Goal: Check status: Check status

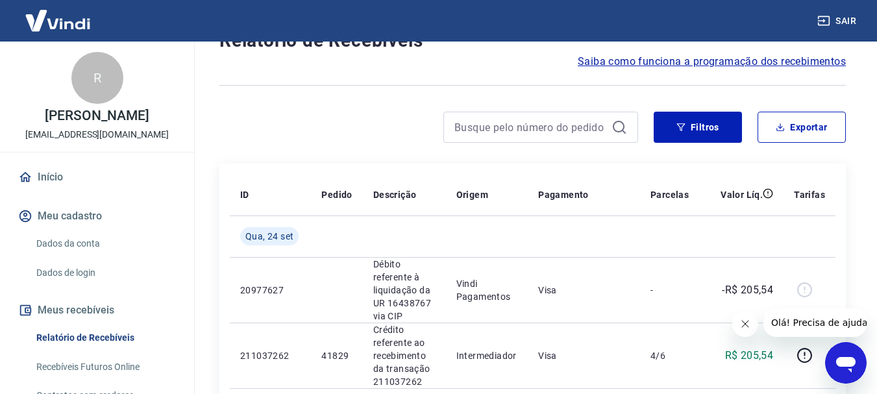
scroll to position [130, 0]
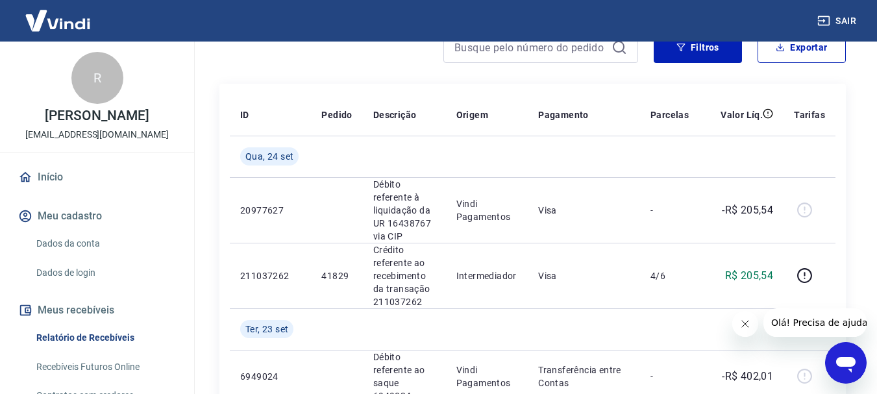
click at [746, 326] on icon "Fechar mensagem da empresa" at bounding box center [744, 324] width 10 height 10
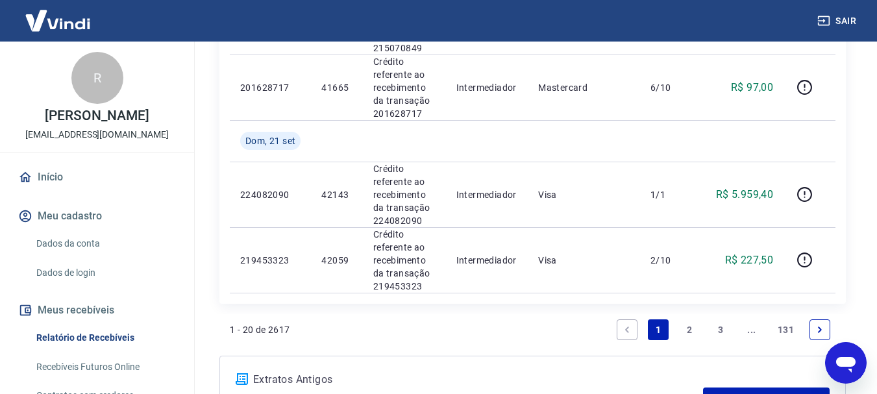
scroll to position [1428, 0]
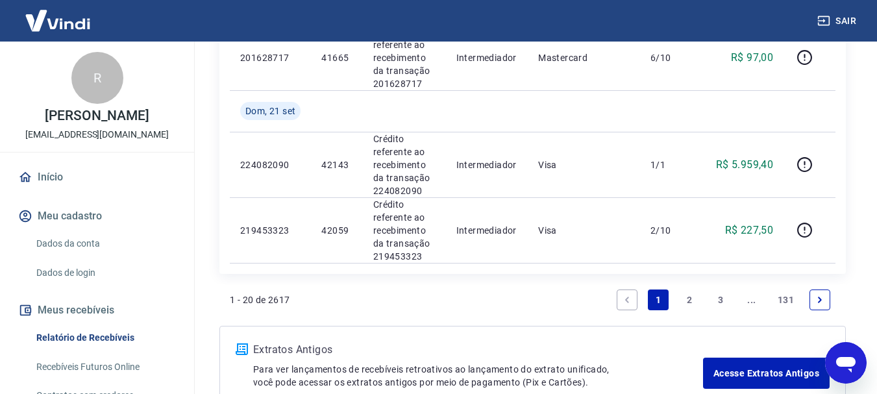
click at [687, 302] on link "2" at bounding box center [689, 300] width 21 height 21
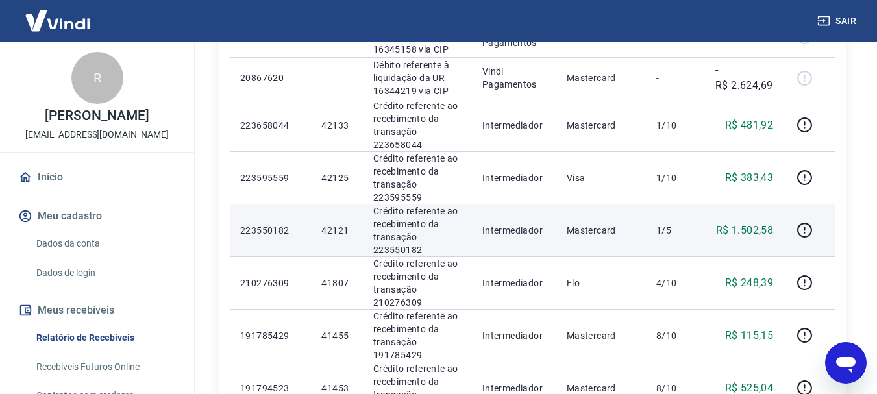
scroll to position [1278, 0]
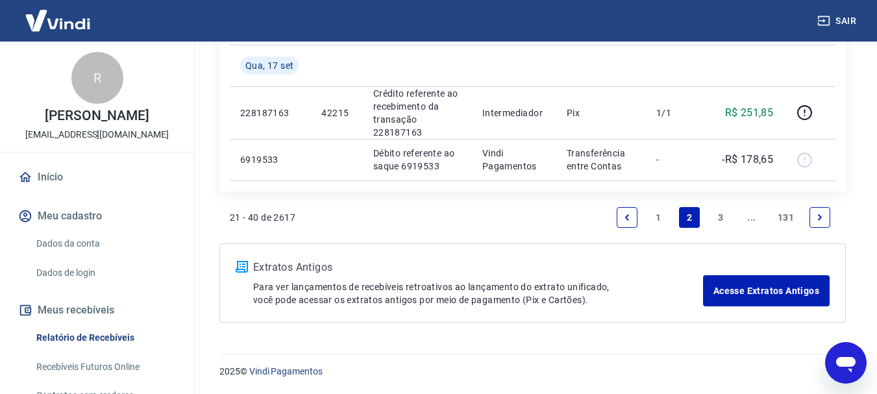
click at [659, 218] on link "1" at bounding box center [658, 217] width 21 height 21
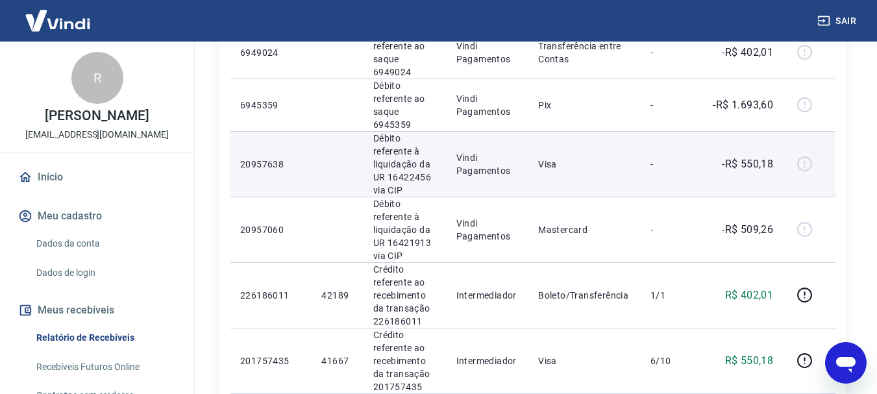
scroll to position [454, 0]
